Goal: Transaction & Acquisition: Obtain resource

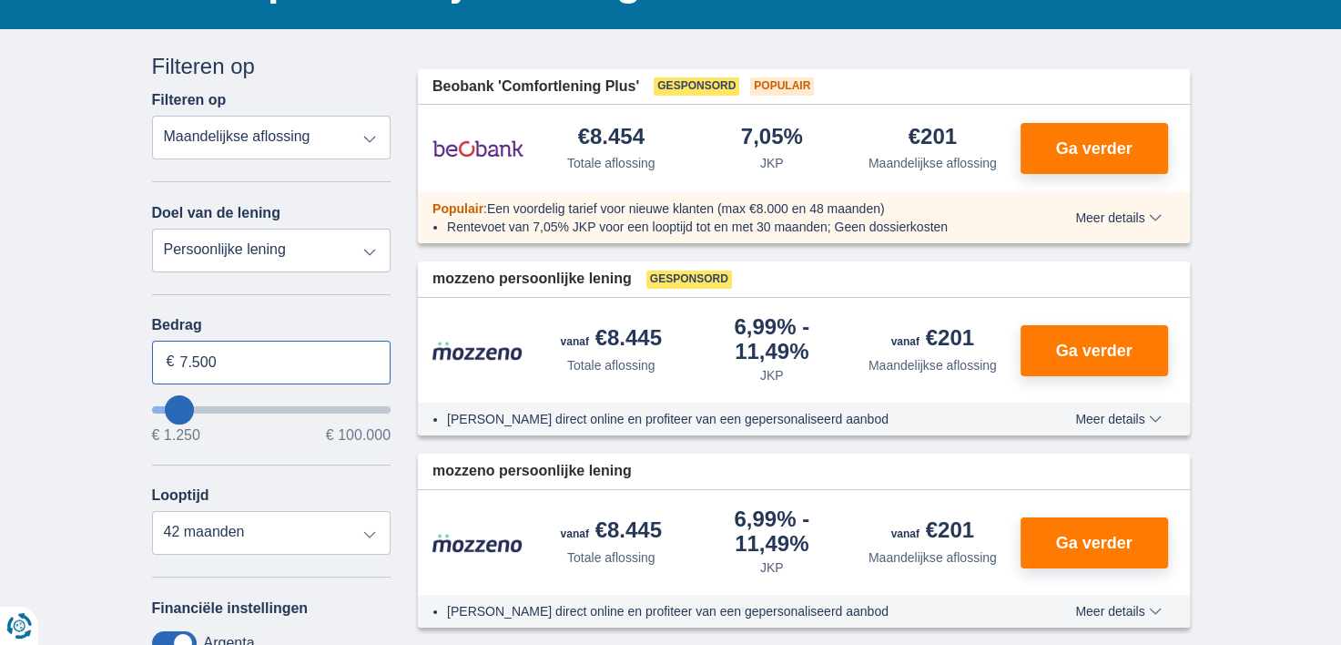
drag, startPoint x: 244, startPoint y: 365, endPoint x: 151, endPoint y: 342, distance: 95.6
click at [152, 342] on input "7.500" at bounding box center [272, 363] width 240 height 44
type input "11.250"
type input "11250"
select select "60"
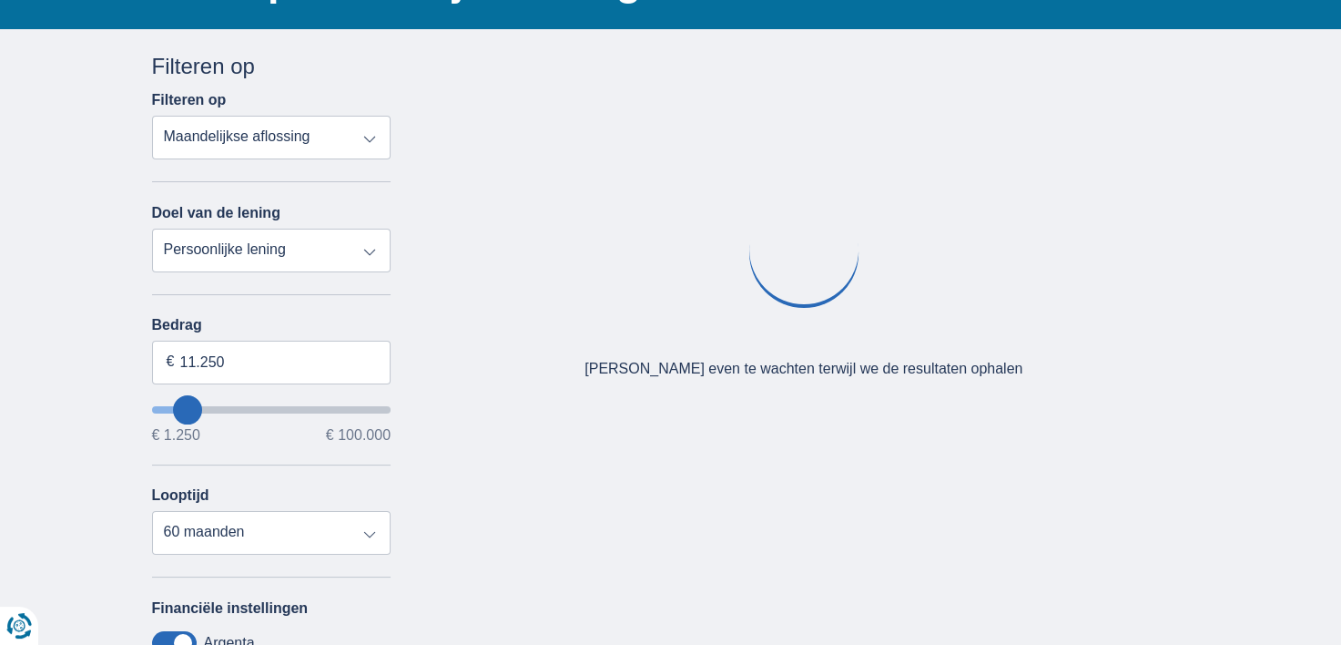
type input "9250"
type input "9.250"
select select "48"
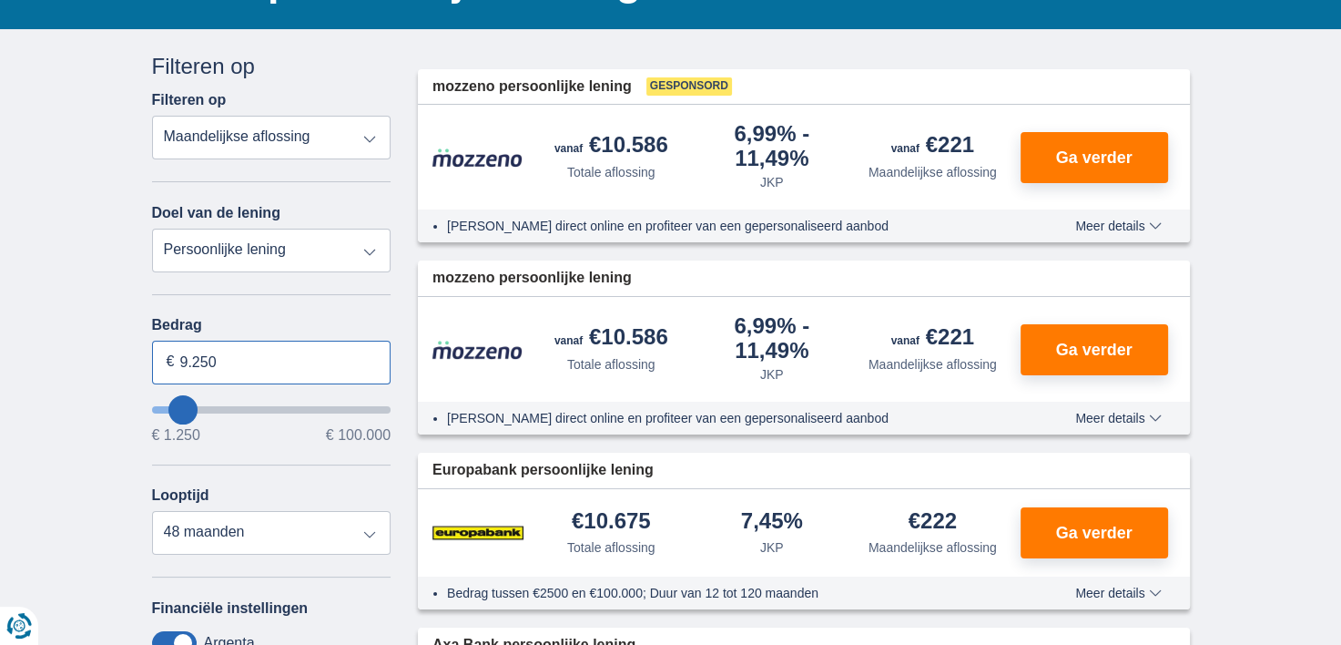
drag, startPoint x: 248, startPoint y: 357, endPoint x: 138, endPoint y: 358, distance: 109.3
click at [146, 350] on div "Annuleren Filters Filteren op Filteren op Totale aflossing JKP Maandelijkse afl…" at bounding box center [271, 484] width 267 height 866
click at [219, 372] on input "400.000" at bounding box center [272, 363] width 240 height 44
type input "100.000"
type input "99250"
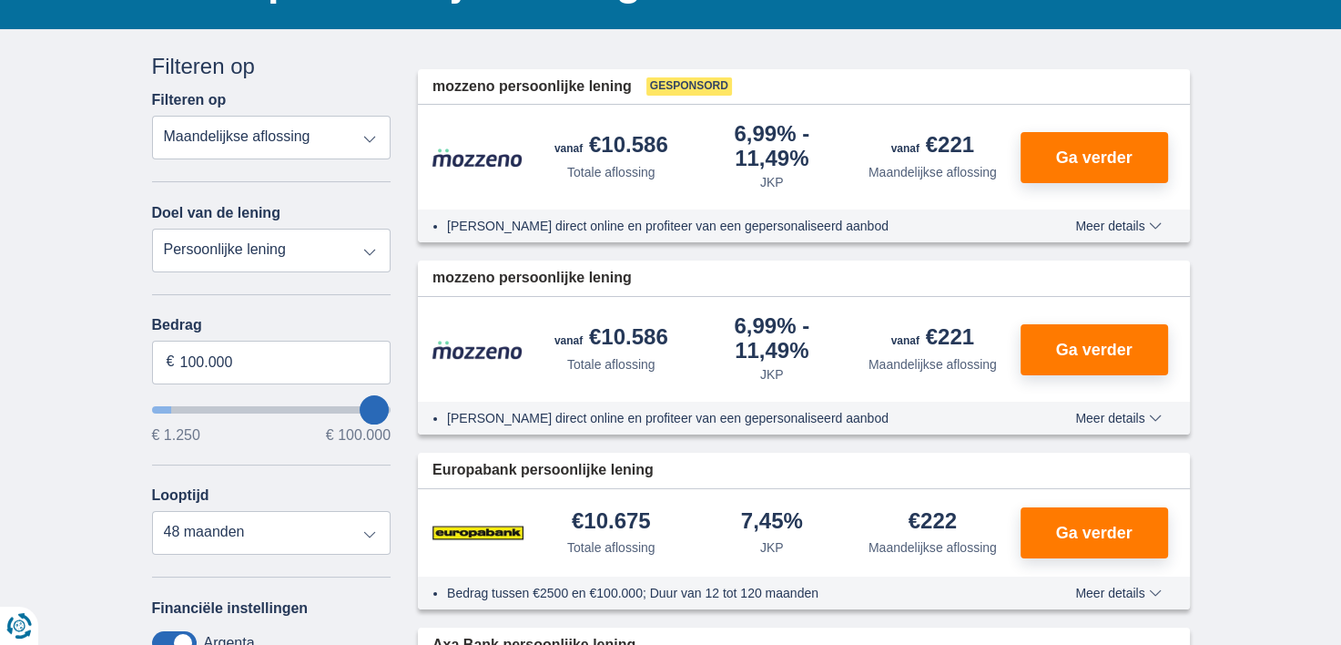
select select "120"
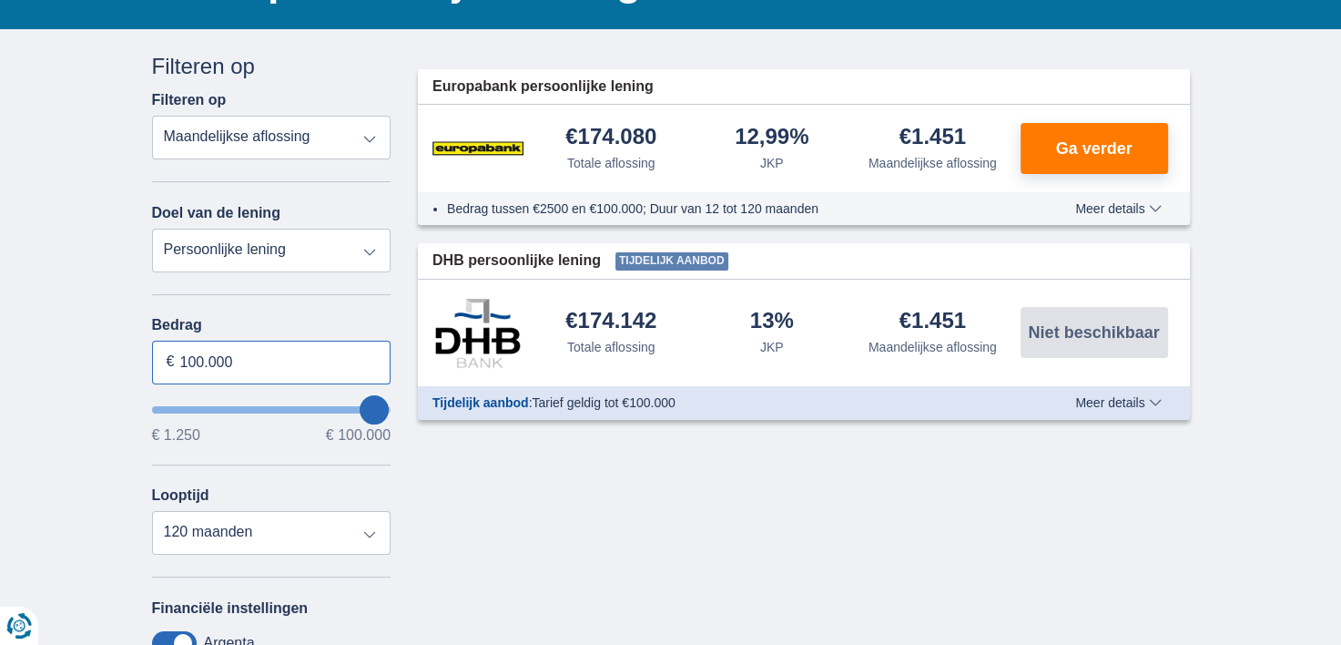
drag, startPoint x: 267, startPoint y: 359, endPoint x: 76, endPoint y: 334, distance: 191.9
click at [76, 334] on div "× widget.non-eligible-application.title widget.non-eligible-application.text no…" at bounding box center [670, 495] width 1341 height 932
type input "100.000"
type input "99250"
select select "60"
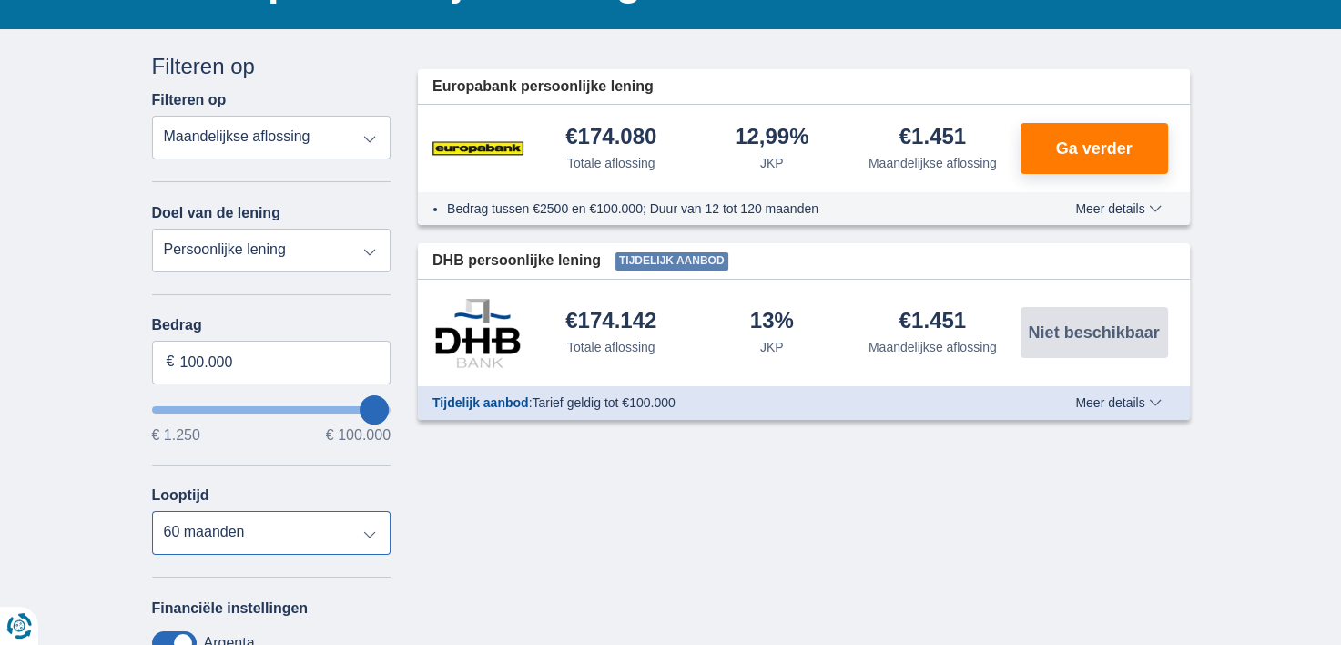
click at [152, 511] on select "12 maanden 18 maanden 24 maanden 30 maanden 36 maanden 42 maanden 48 maanden 60…" at bounding box center [272, 533] width 240 height 44
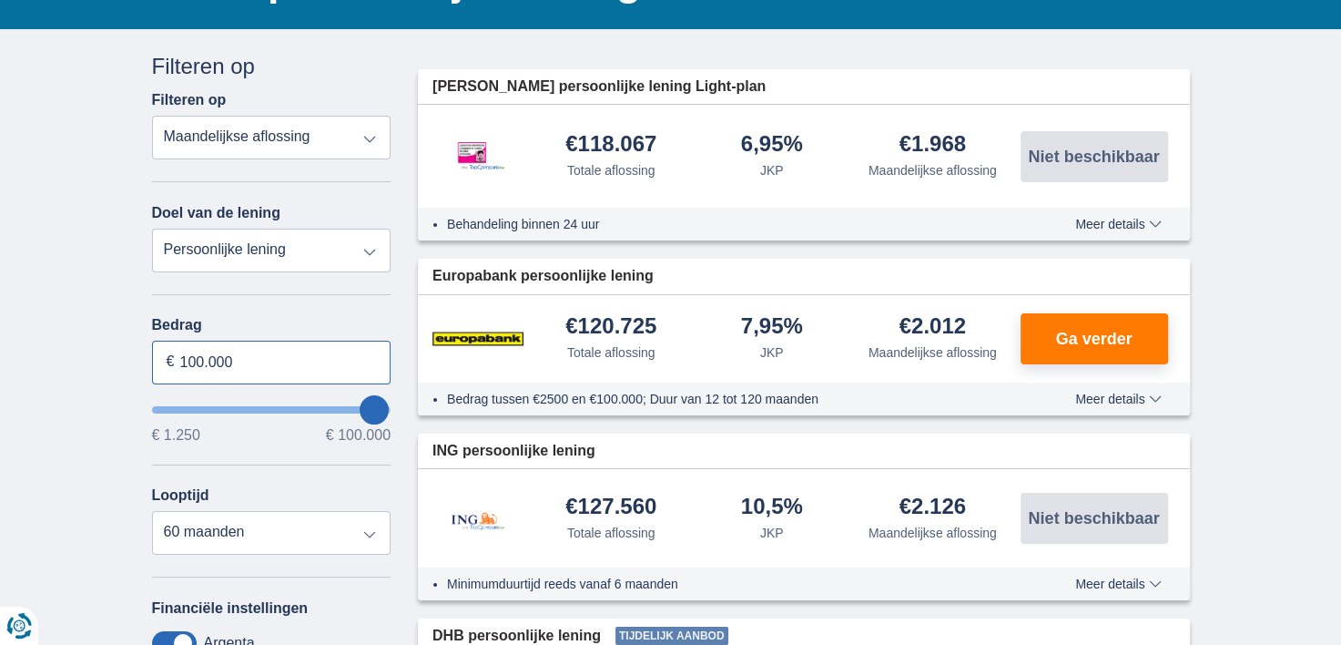
click at [184, 353] on input "100.000" at bounding box center [272, 363] width 240 height 44
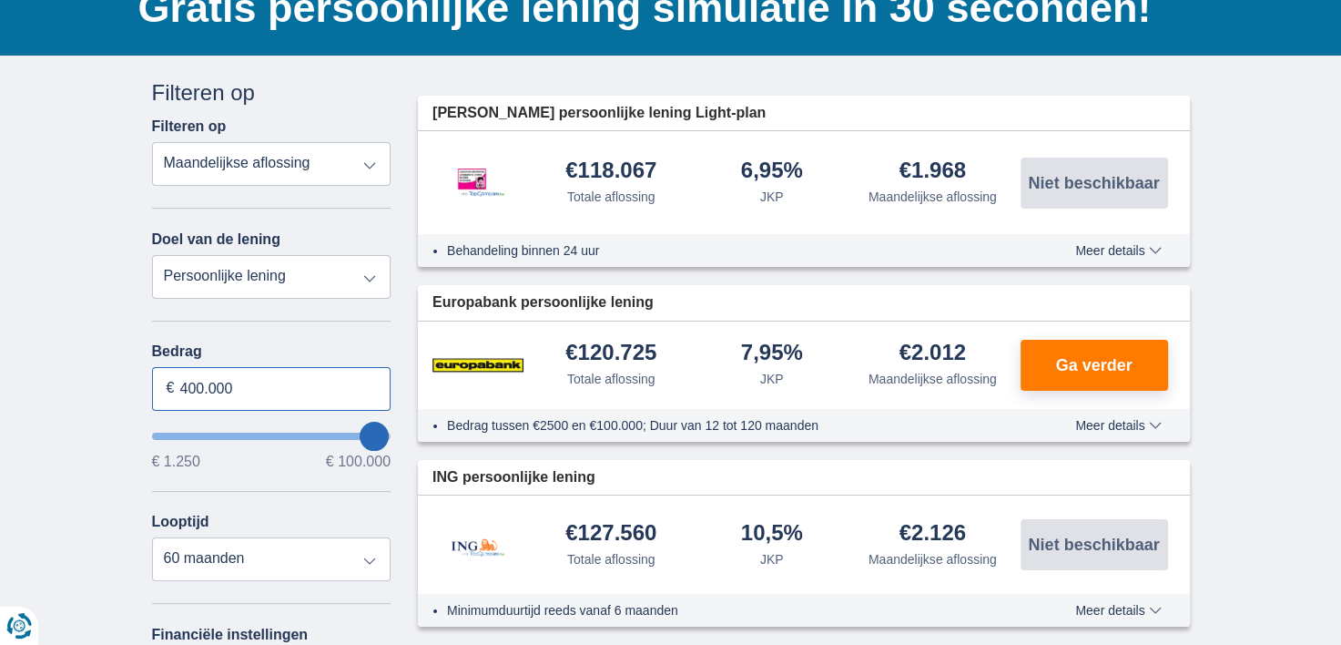
scroll to position [182, 0]
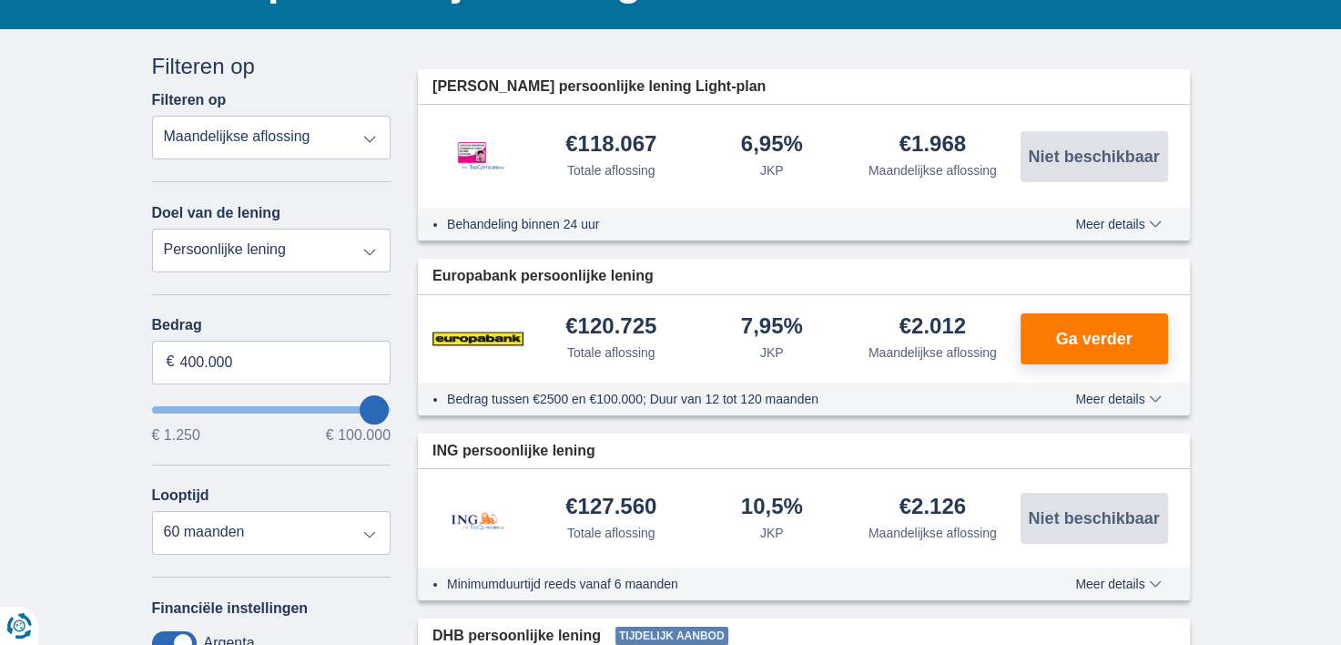
type input "100.000"
type input "99250"
select select "120"
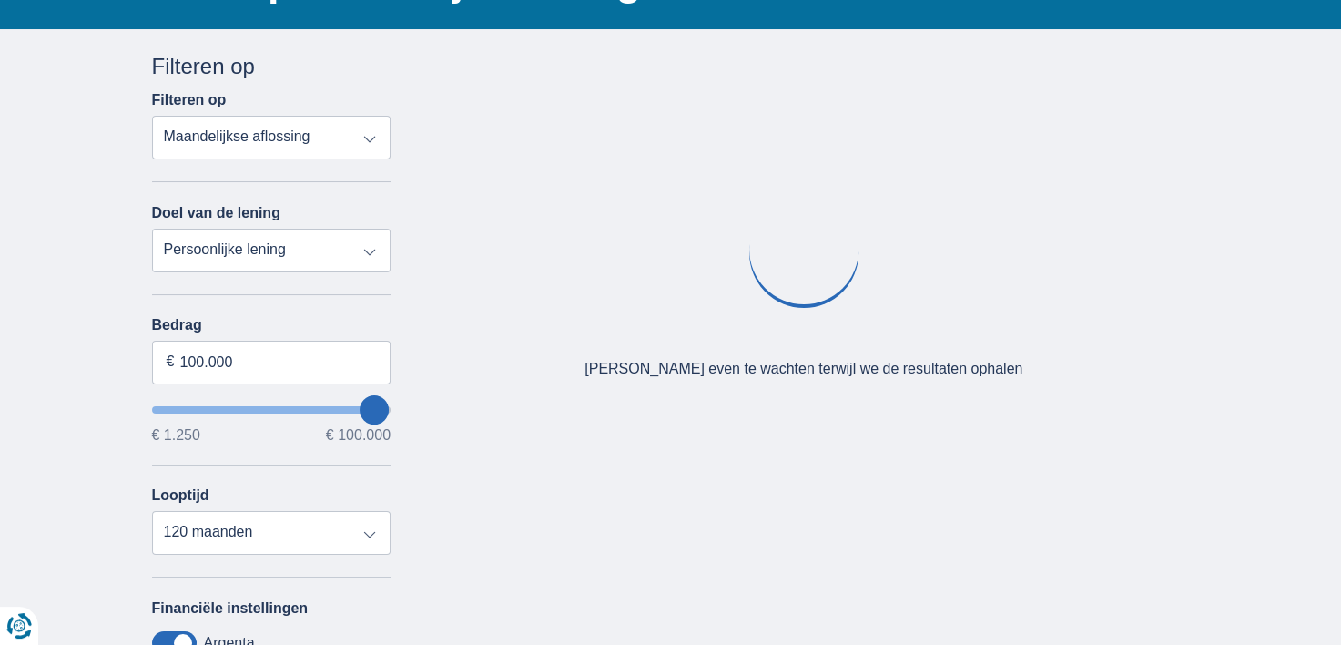
click at [90, 412] on div "× widget.non-eligible-application.title widget.non-eligible-application.text no…" at bounding box center [670, 495] width 1341 height 932
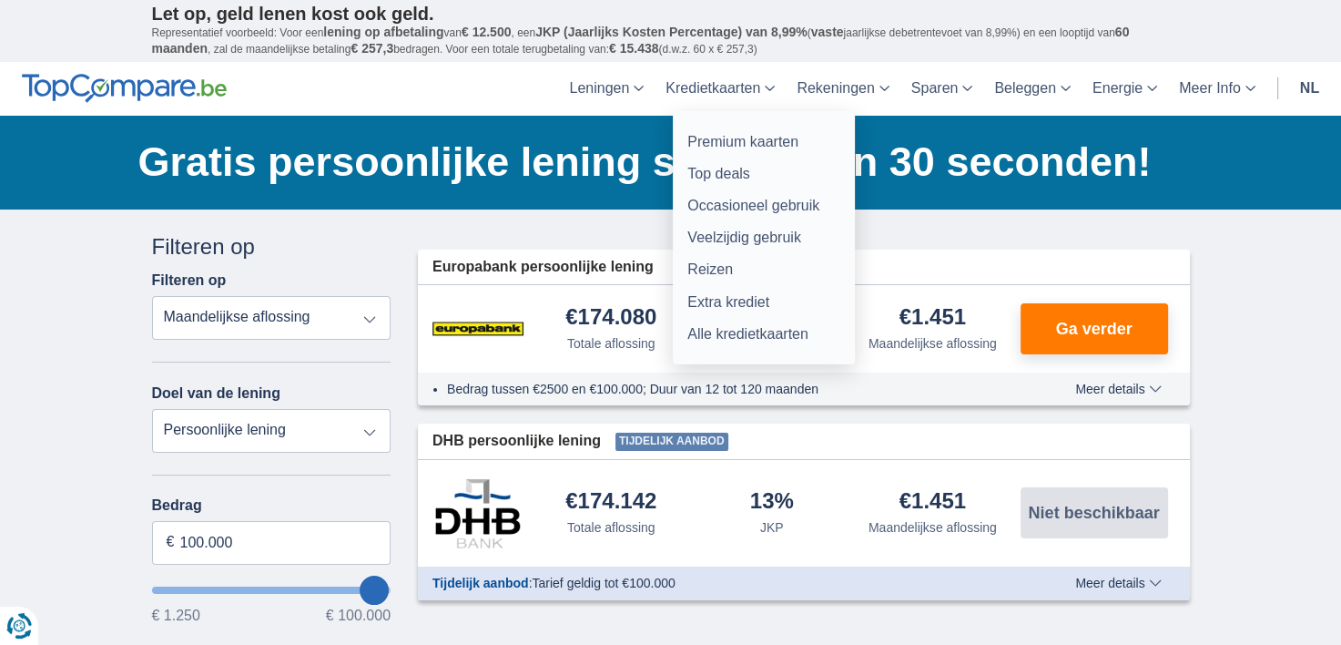
scroll to position [0, 0]
